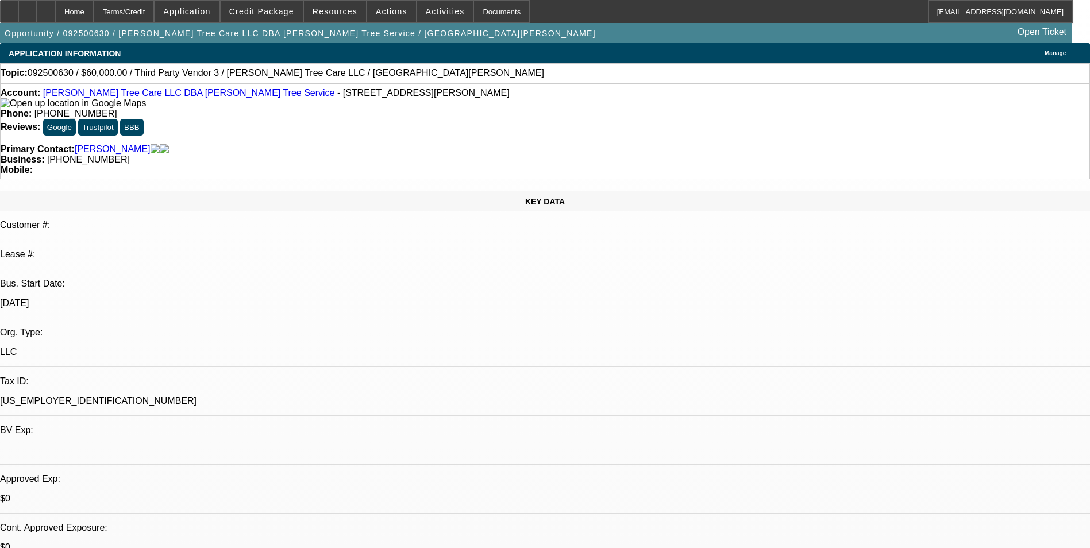
select select "0"
select select "2"
select select "0.1"
select select "1"
select select "2"
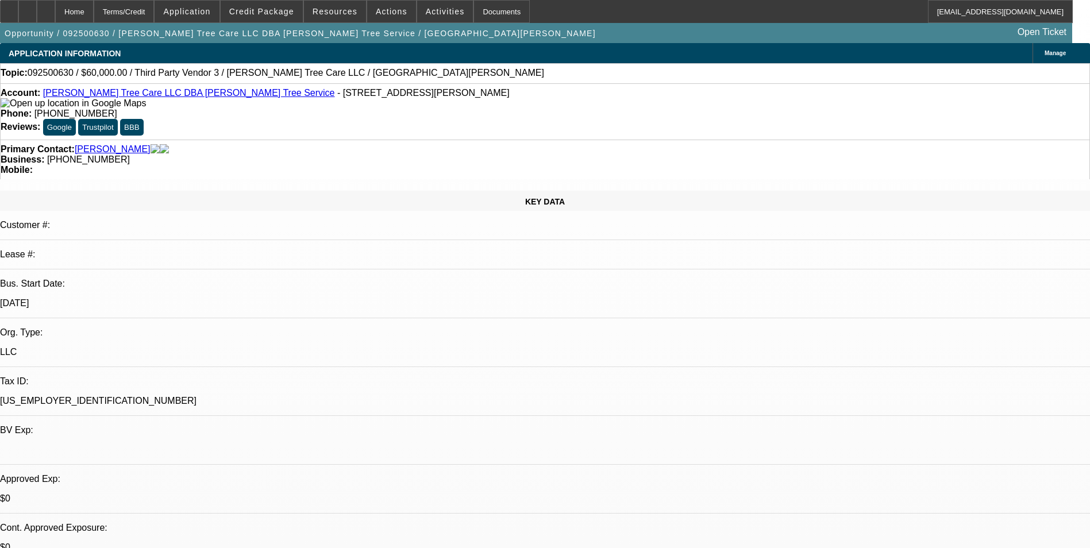
select select "4"
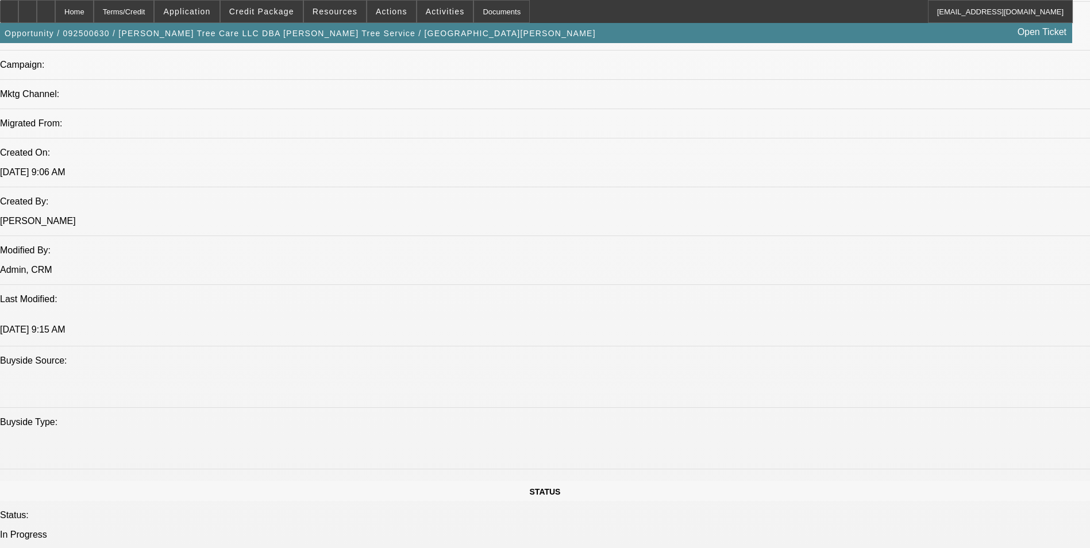
scroll to position [805, 0]
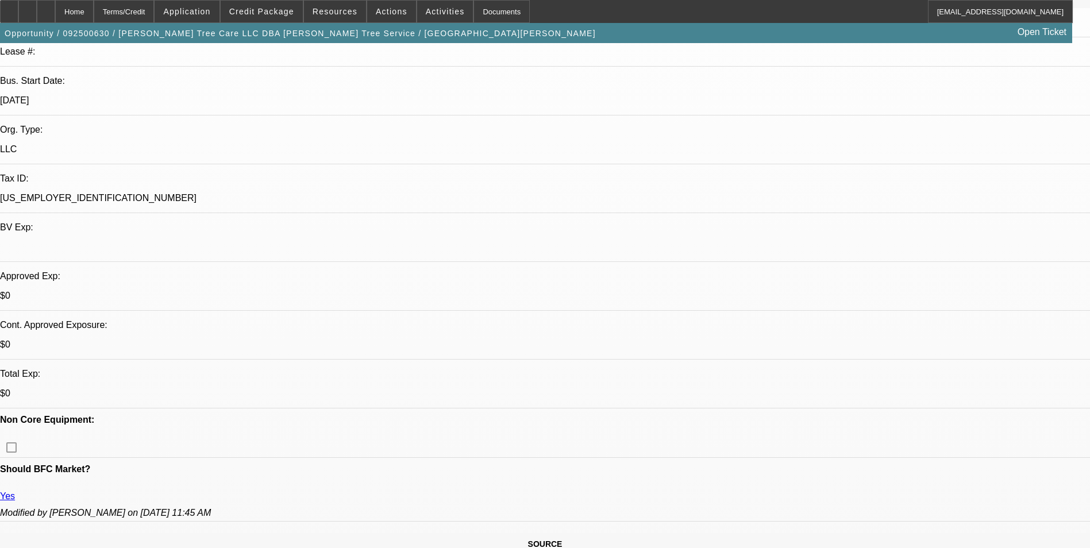
scroll to position [0, 0]
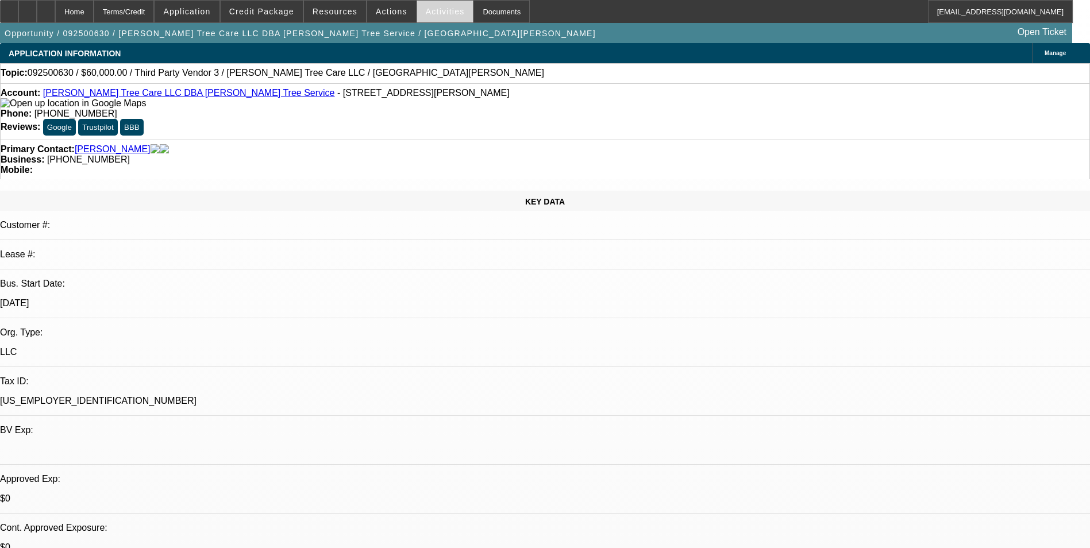
click at [440, 10] on span "Activities" at bounding box center [445, 11] width 39 height 9
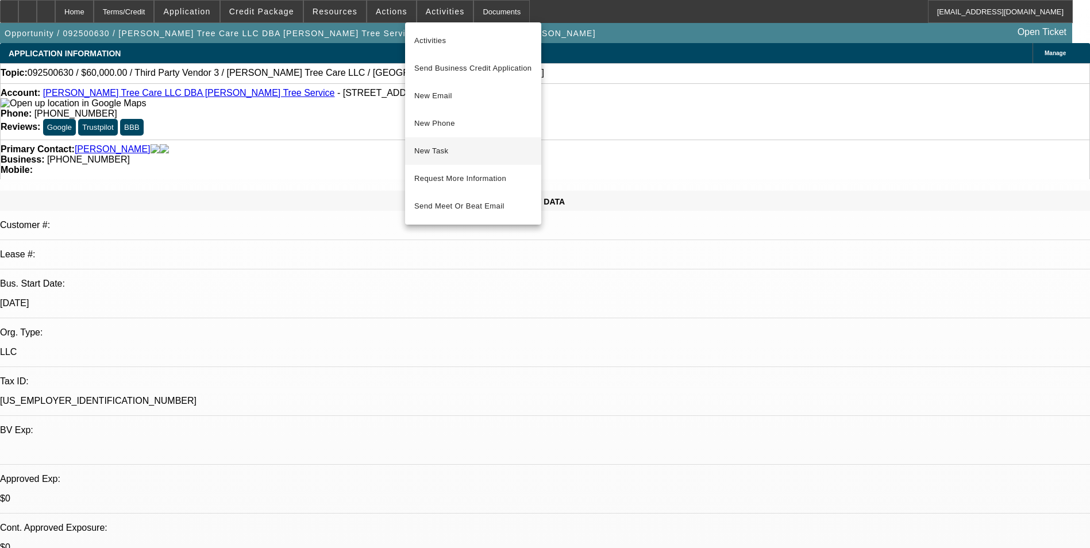
click at [452, 152] on span "New Task" at bounding box center [473, 151] width 118 height 14
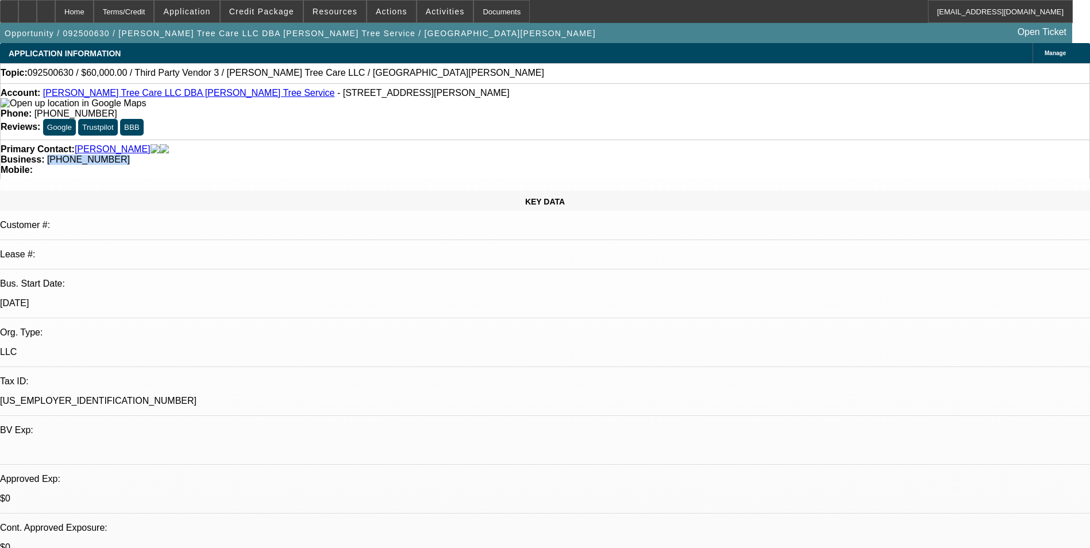
drag, startPoint x: 466, startPoint y: 136, endPoint x: 410, endPoint y: 141, distance: 56.0
click at [410, 155] on div "Business: (816) 716-5931" at bounding box center [545, 160] width 1089 height 10
drag, startPoint x: 410, startPoint y: 141, endPoint x: 416, endPoint y: 140, distance: 5.8
copy span "[PHONE_NUMBER]"
click at [174, 97] on link "[PERSON_NAME] Tree Care LLC DBA [PERSON_NAME] Tree Service" at bounding box center [189, 93] width 292 height 10
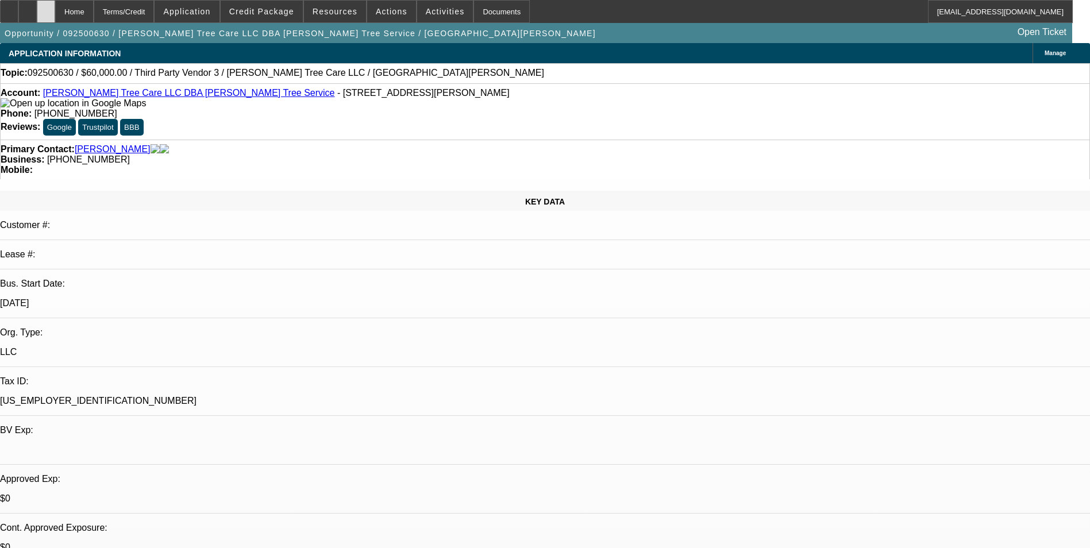
click at [55, 16] on div at bounding box center [46, 11] width 18 height 23
select select "0"
select select "2"
select select "0.1"
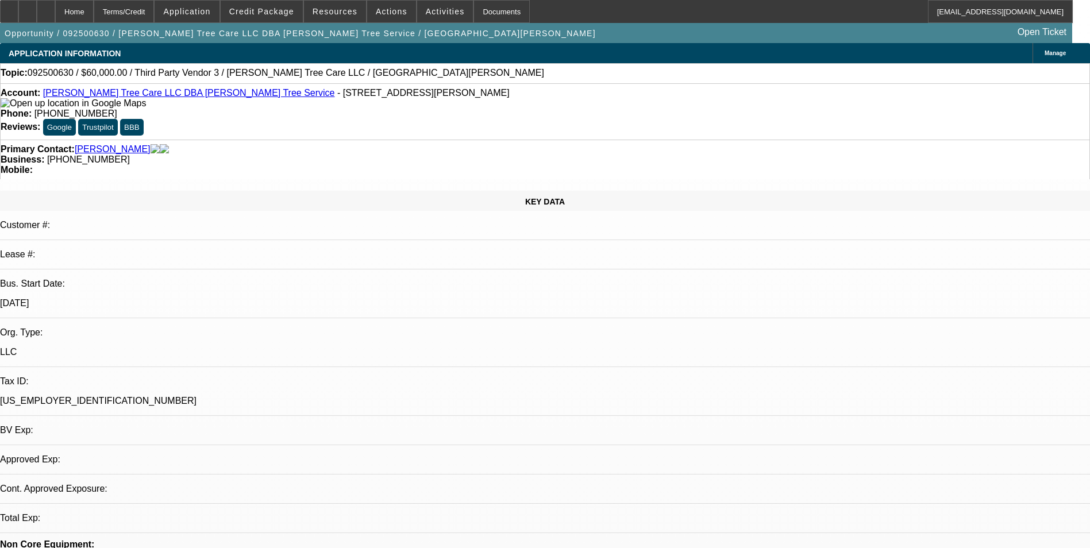
select select "4"
